Goal: Navigation & Orientation: Find specific page/section

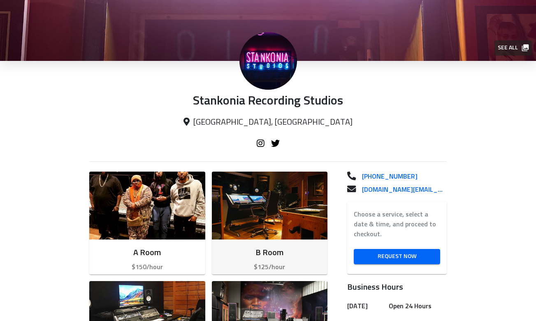
scroll to position [75, 0]
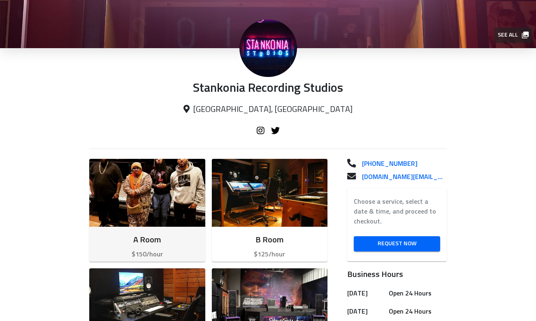
click at [151, 220] on img "button" at bounding box center [147, 193] width 116 height 68
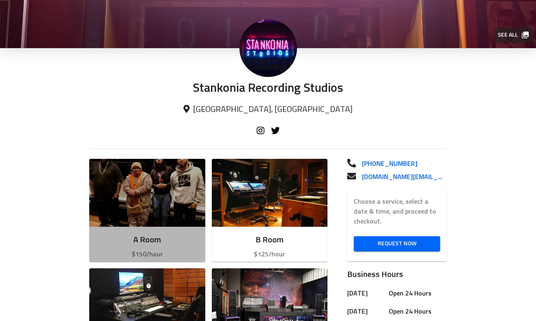
click at [163, 234] on h6 "A Room" at bounding box center [147, 239] width 103 height 13
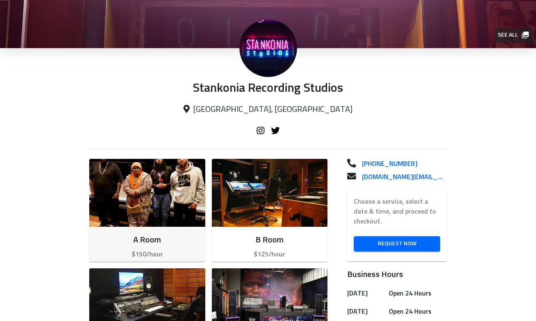
click at [160, 241] on h6 "A Room" at bounding box center [147, 239] width 103 height 13
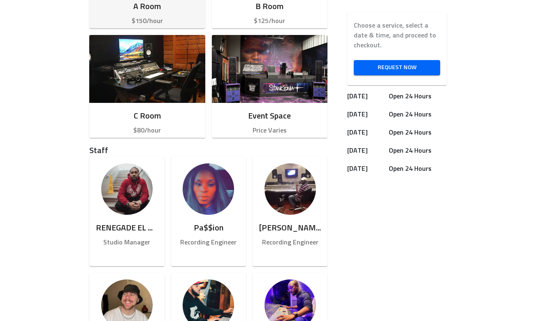
scroll to position [319, 0]
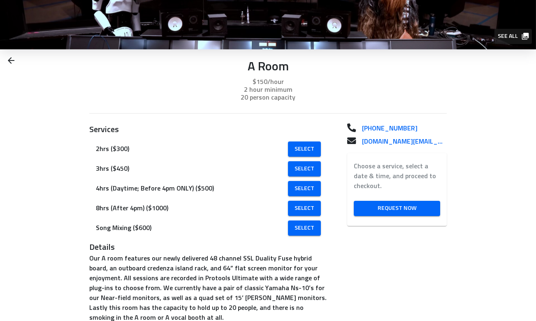
scroll to position [74, 0]
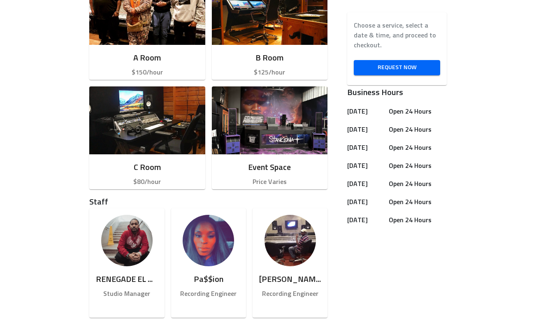
scroll to position [218, 0]
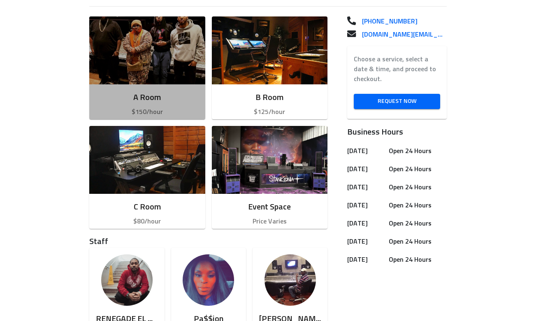
click at [169, 79] on img "button" at bounding box center [147, 50] width 116 height 68
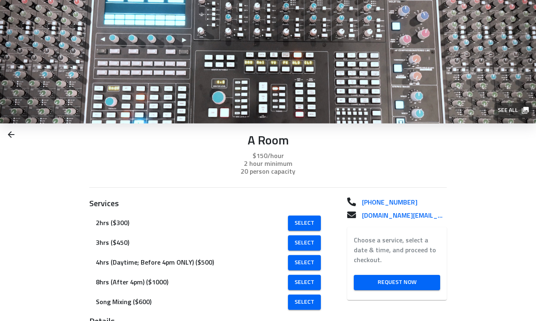
click at [6, 135] on icon at bounding box center [11, 135] width 10 height 10
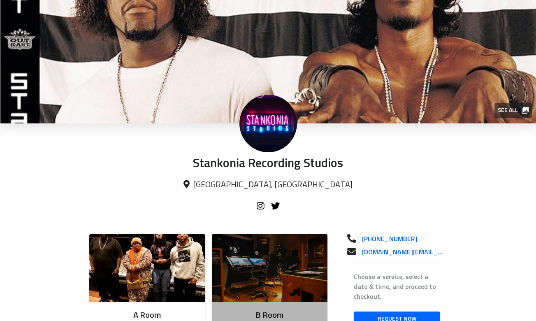
click at [244, 267] on img "button" at bounding box center [270, 268] width 116 height 68
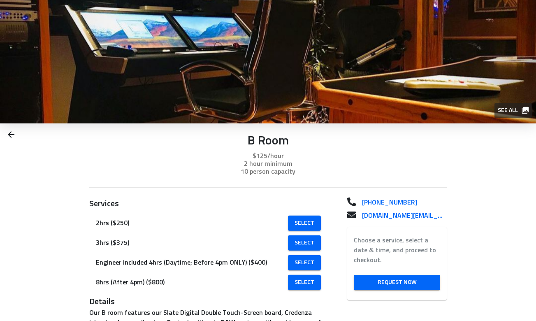
click at [14, 134] on icon at bounding box center [11, 134] width 7 height 7
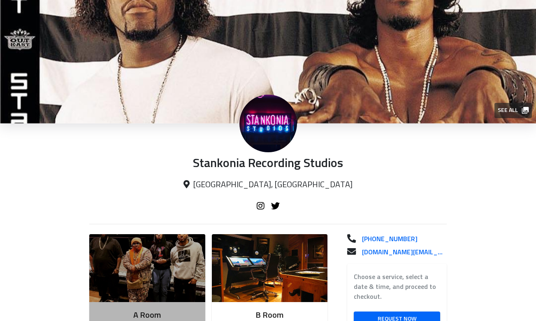
click at [151, 264] on img "button" at bounding box center [147, 268] width 116 height 68
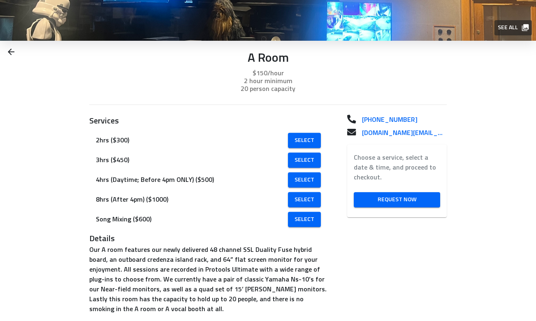
scroll to position [105, 0]
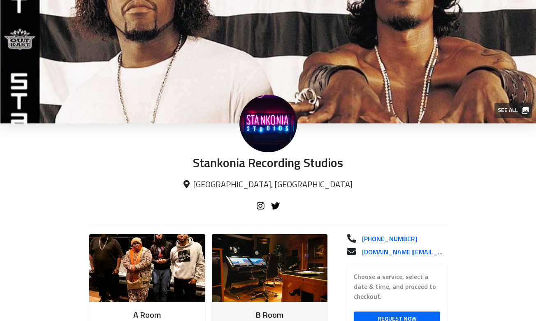
click at [250, 259] on img "button" at bounding box center [270, 268] width 116 height 68
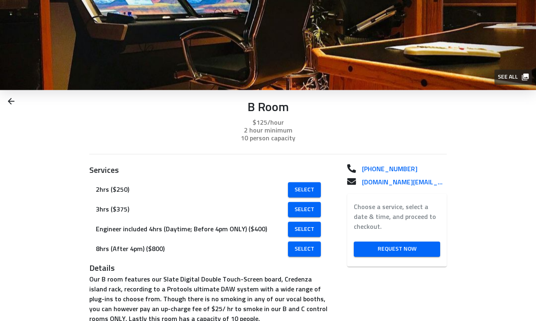
scroll to position [39, 0]
